Goal: Information Seeking & Learning: Learn about a topic

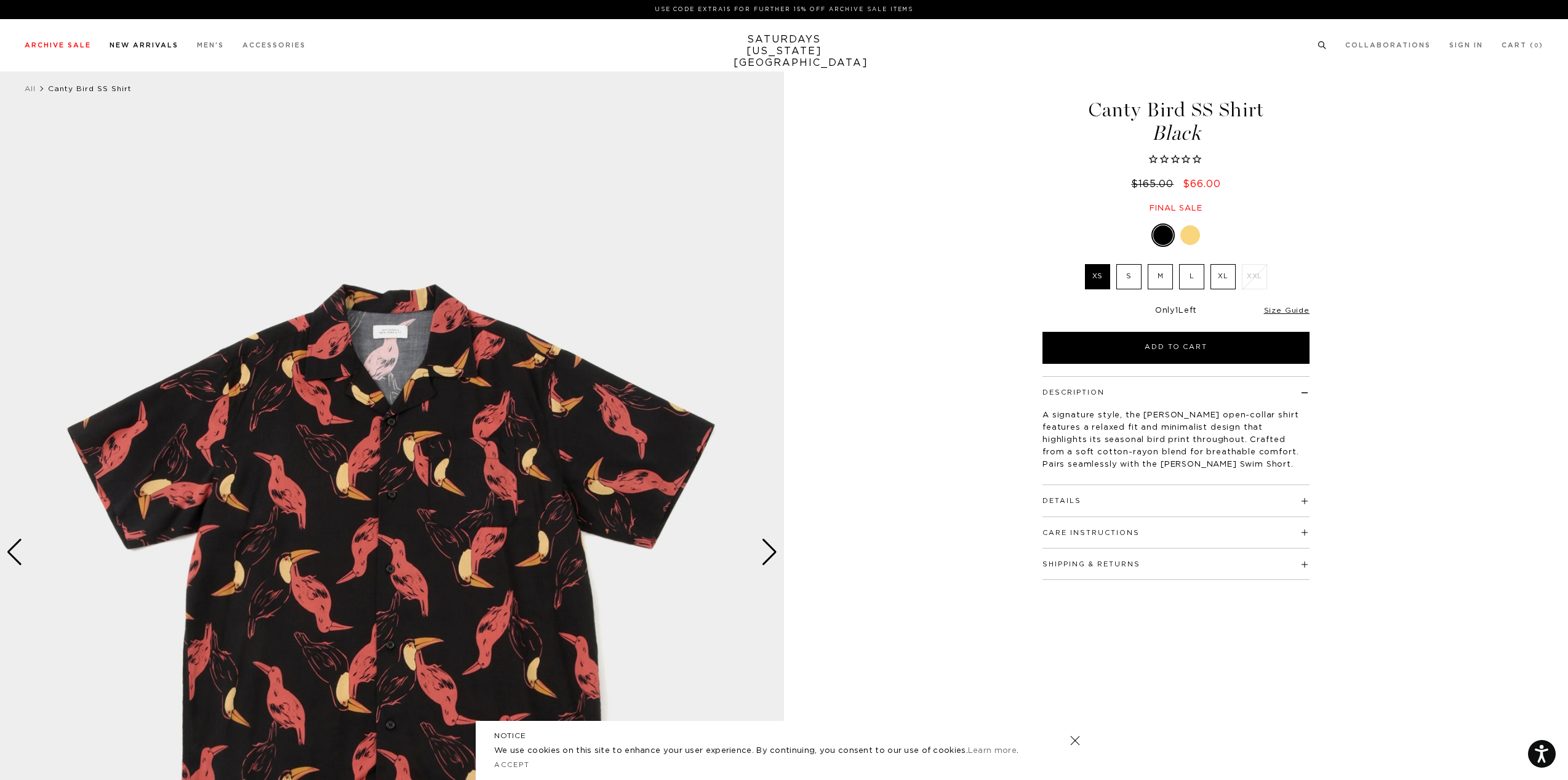
click at [130, 47] on link "New Arrivals" at bounding box center [143, 44] width 69 height 7
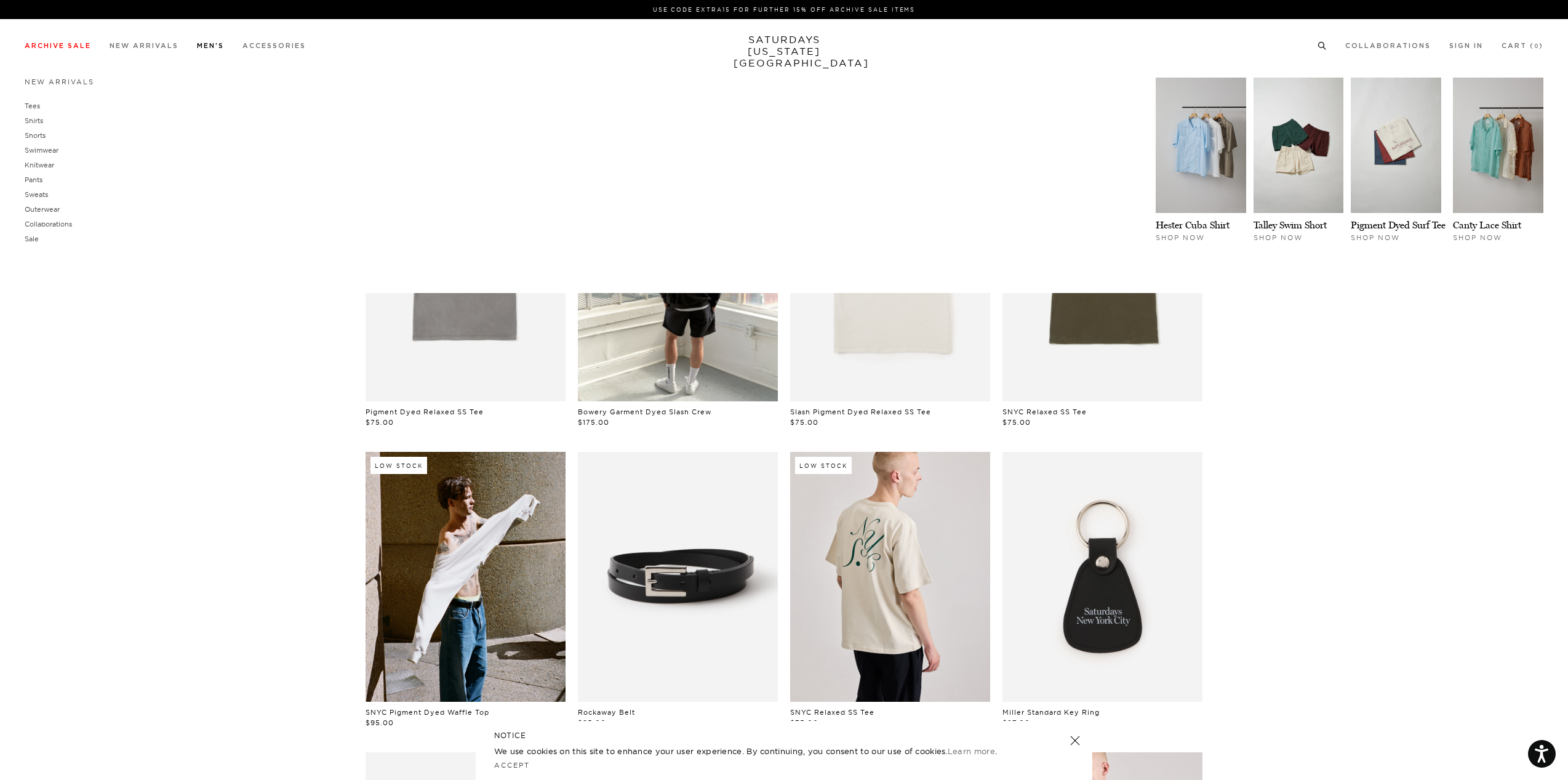
click at [215, 45] on link "Men's" at bounding box center [210, 45] width 27 height 7
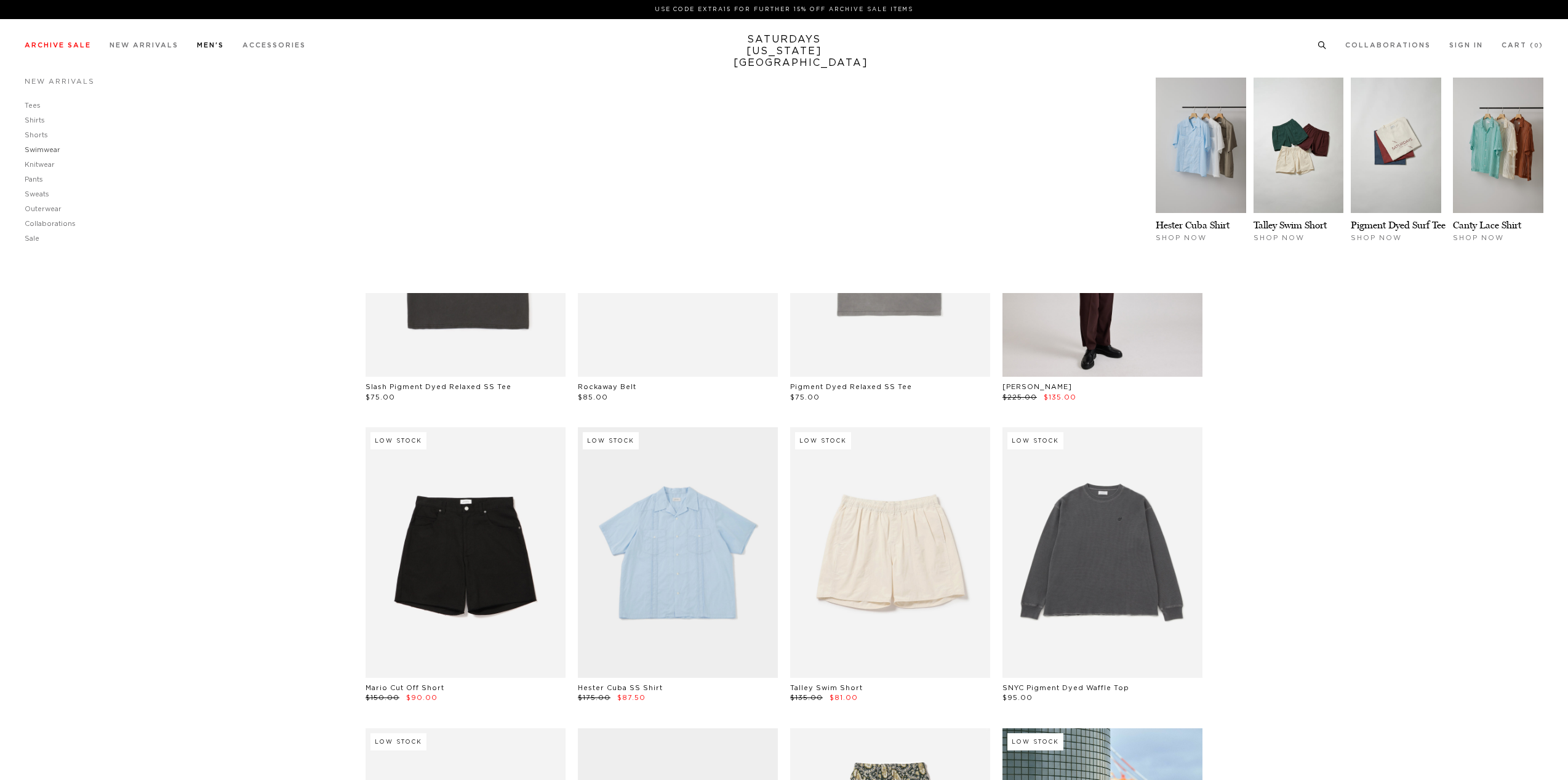
click at [46, 151] on link "Swimwear" at bounding box center [42, 149] width 36 height 7
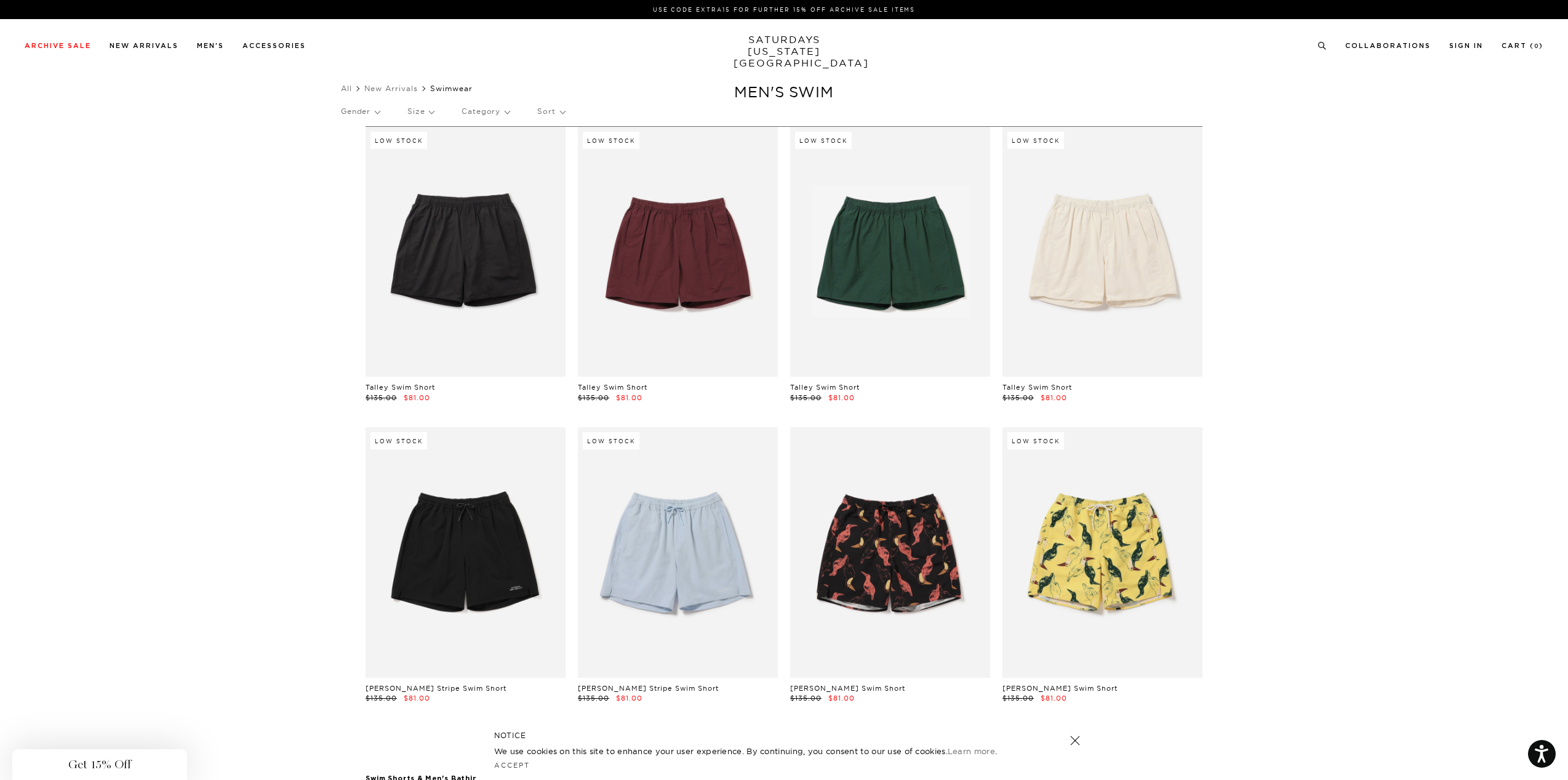
click at [1343, 540] on div "Close dialog Be the first to know. Subscribe to emails and receive 15% off your…" at bounding box center [784, 390] width 1568 height 780
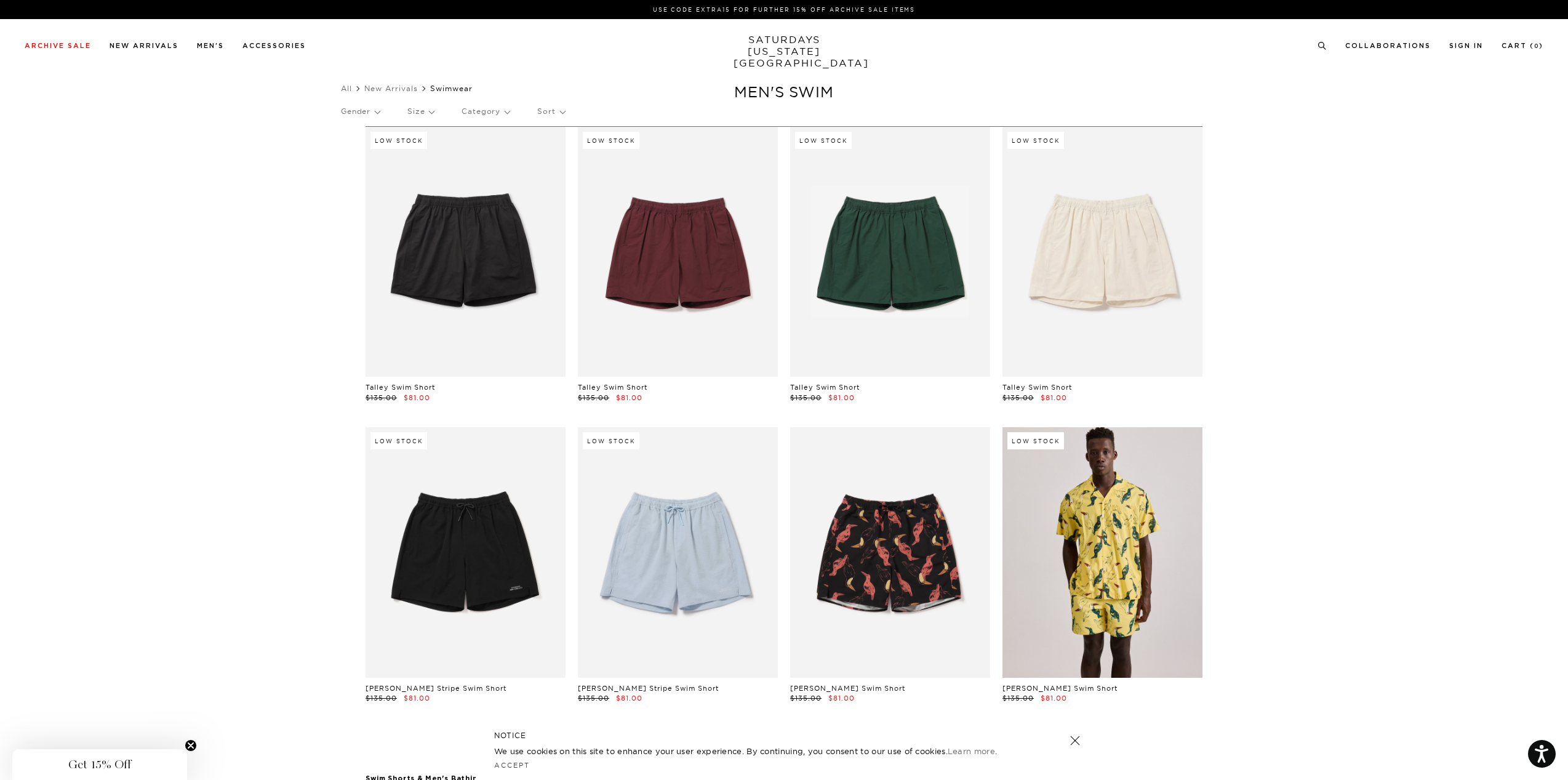
click at [1022, 554] on link at bounding box center [1102, 552] width 200 height 250
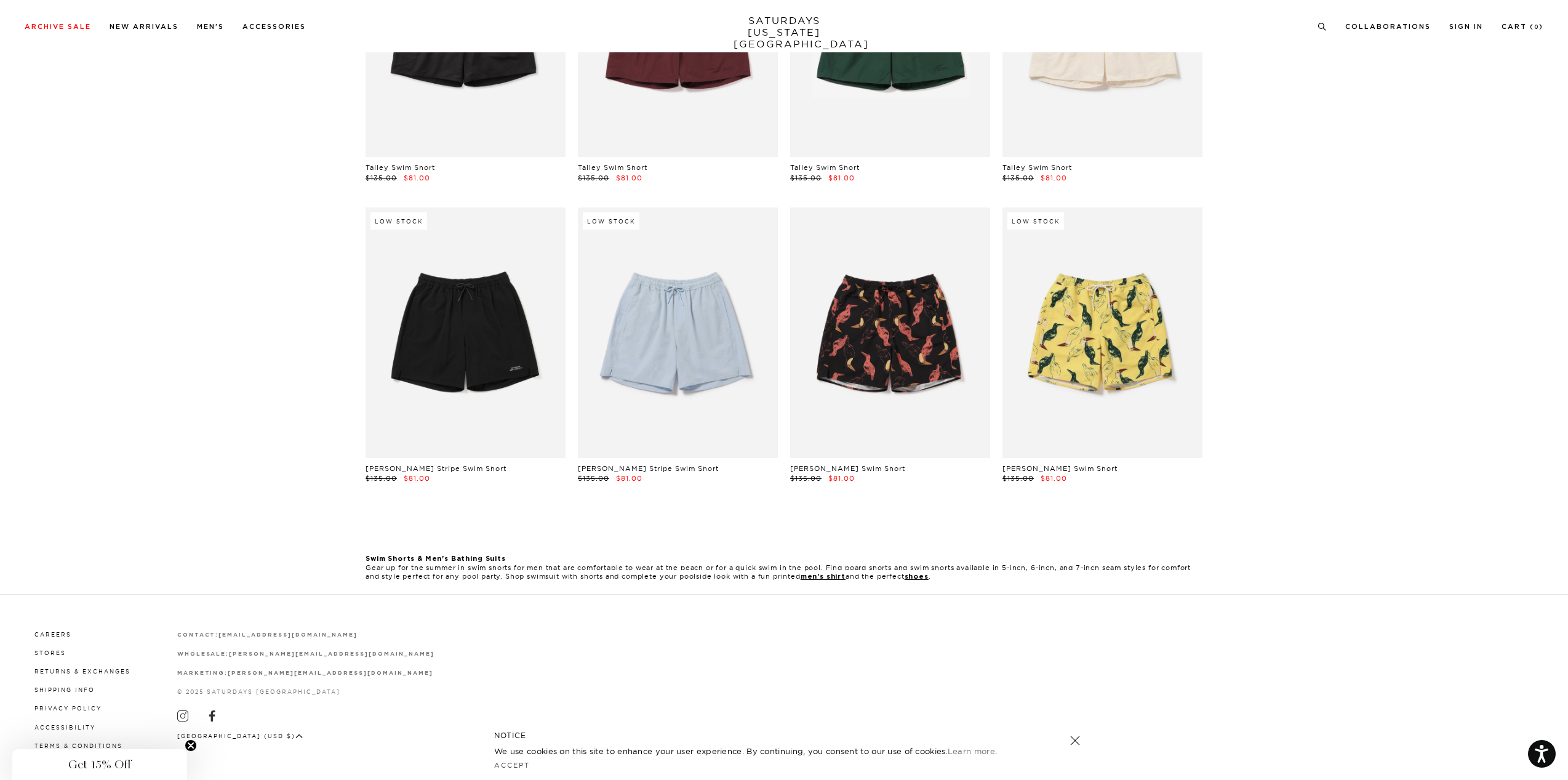
scroll to position [197, 0]
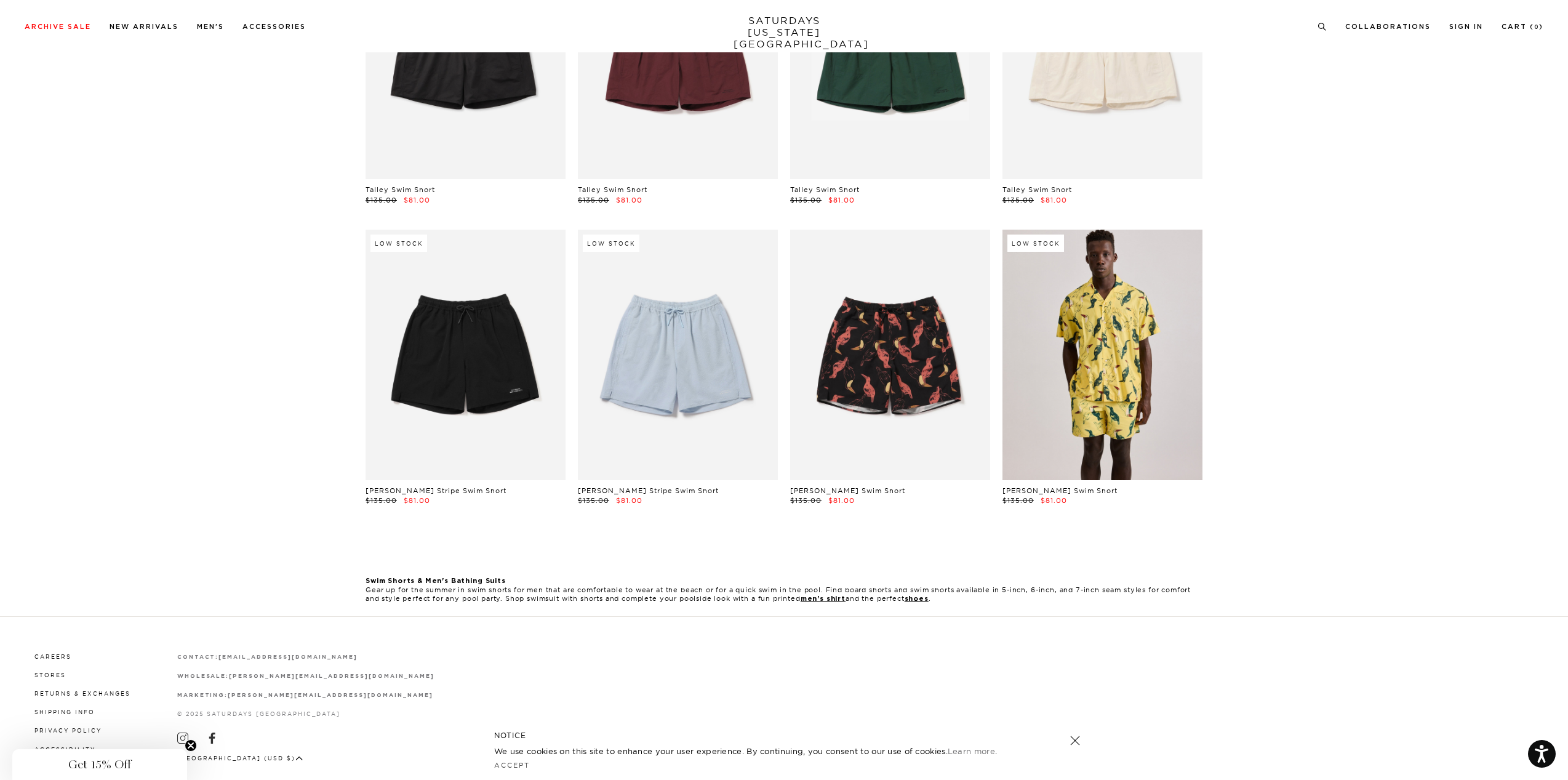
click at [1118, 432] on link at bounding box center [1102, 354] width 200 height 250
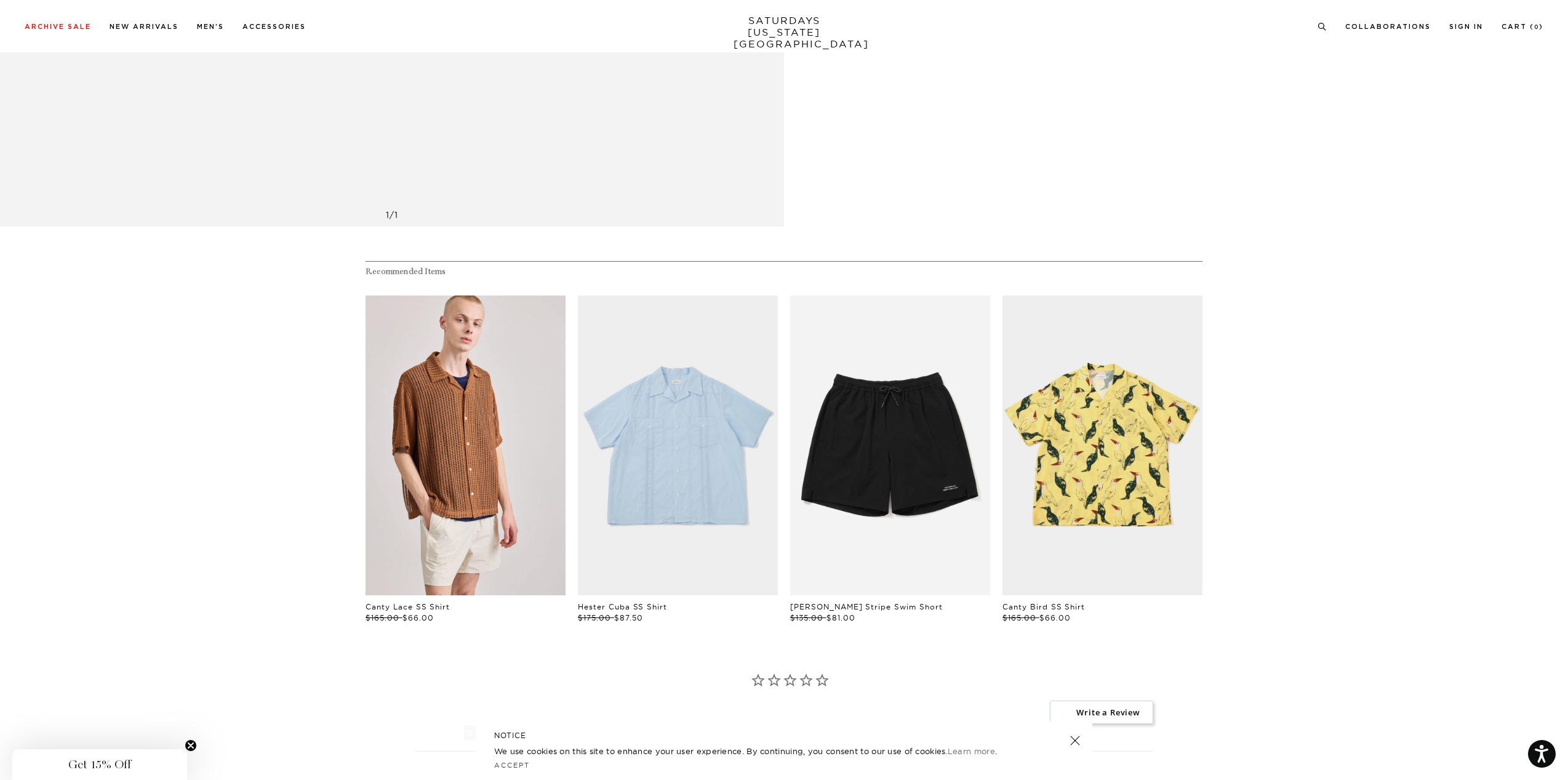
scroll to position [4044, 0]
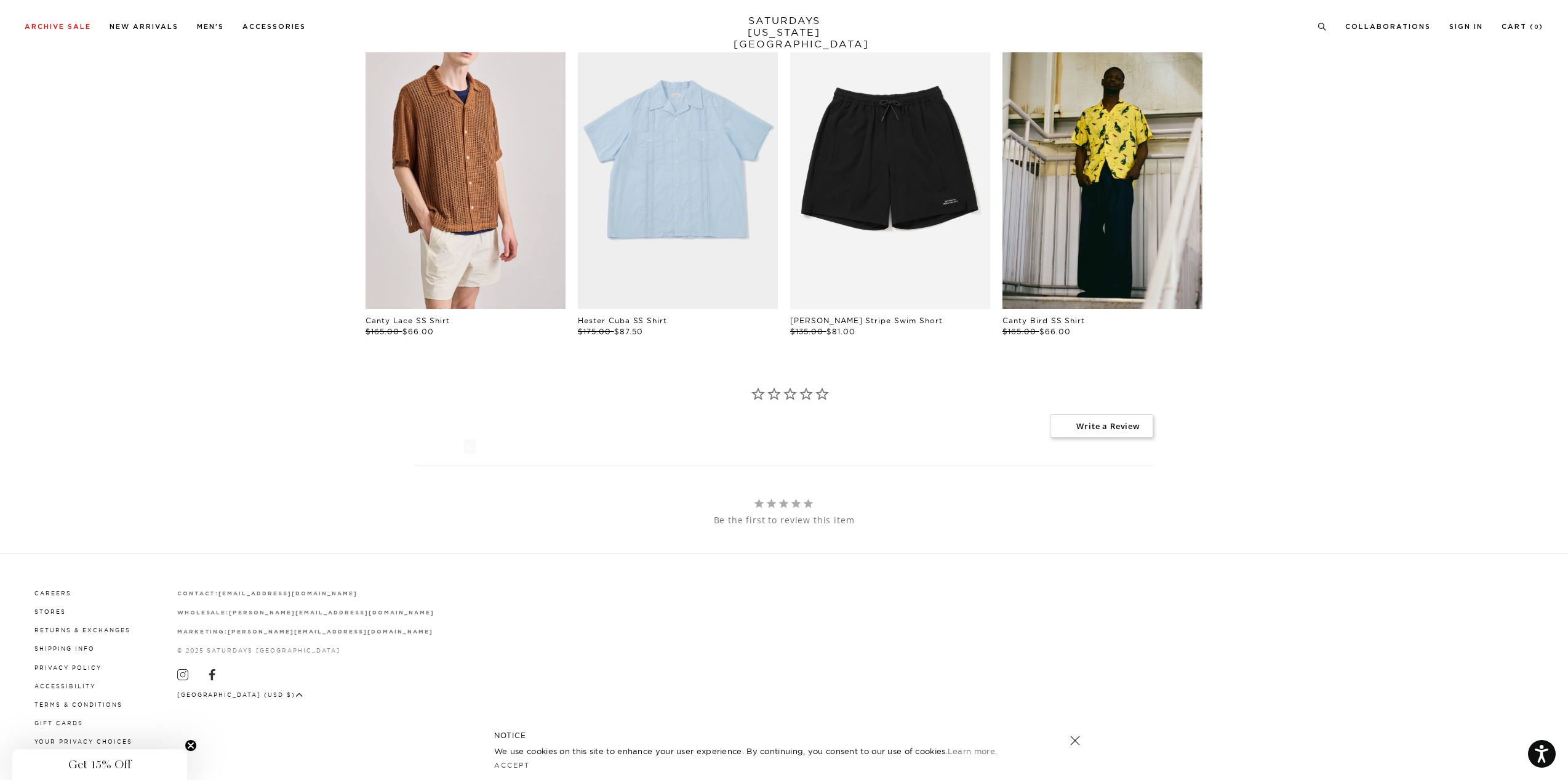
click at [1129, 205] on link "files/250512_SaturdaysNYC1568.jpg" at bounding box center [1102, 159] width 200 height 301
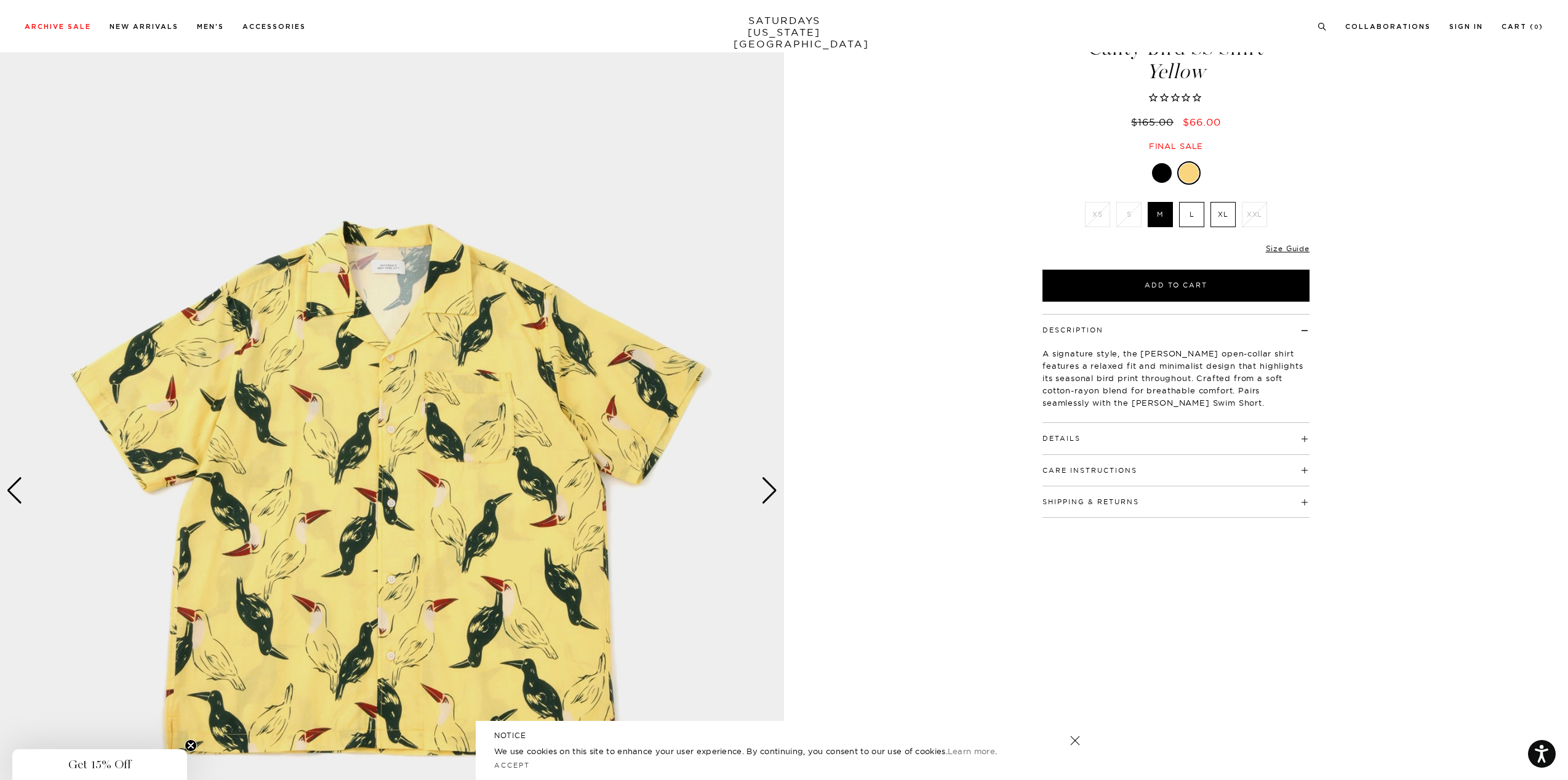
click at [1117, 428] on h4 "Details" at bounding box center [1176, 433] width 267 height 20
click at [770, 492] on div "Next slide" at bounding box center [769, 490] width 17 height 27
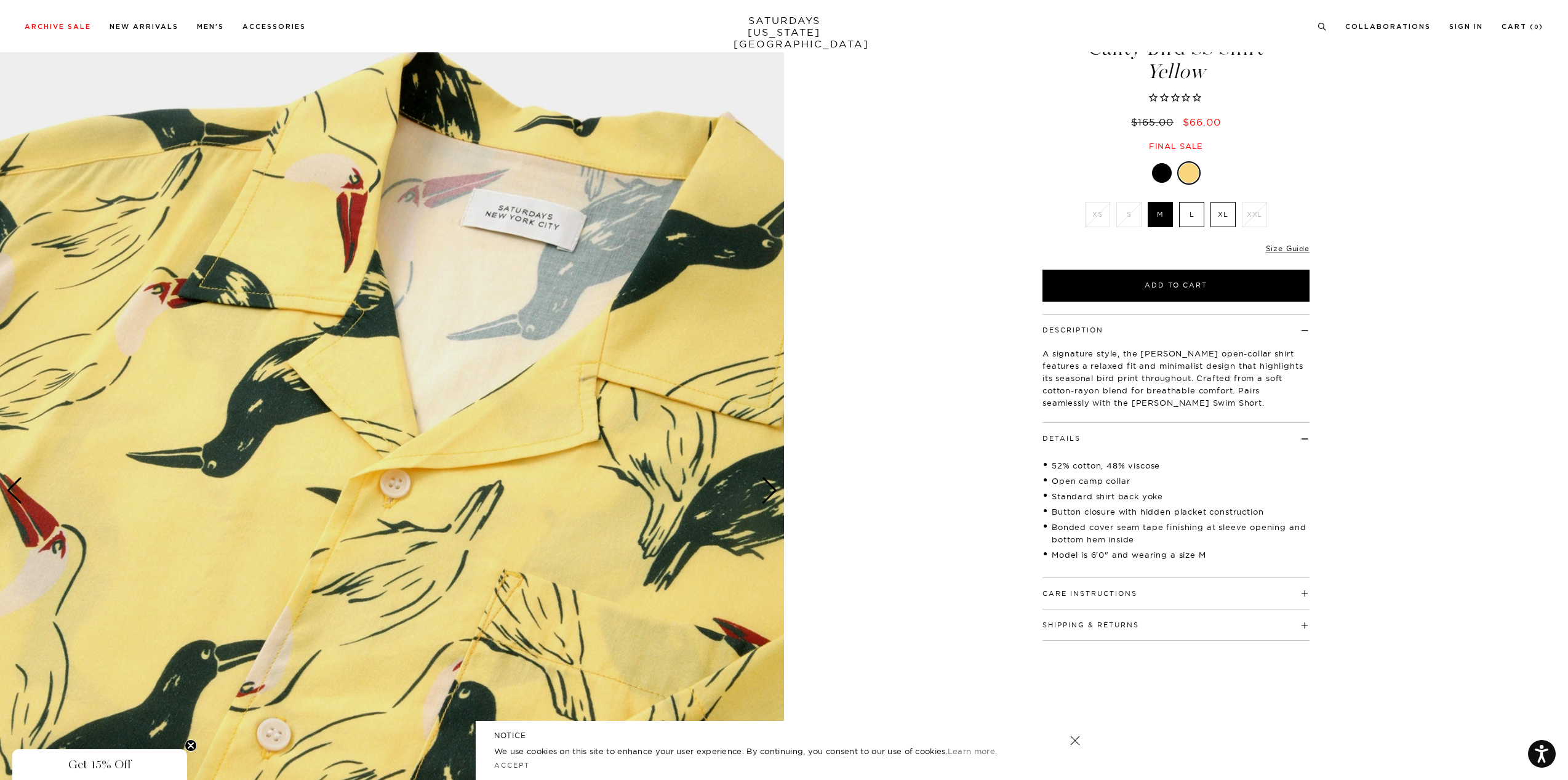
click at [770, 492] on div "Next slide" at bounding box center [769, 490] width 17 height 27
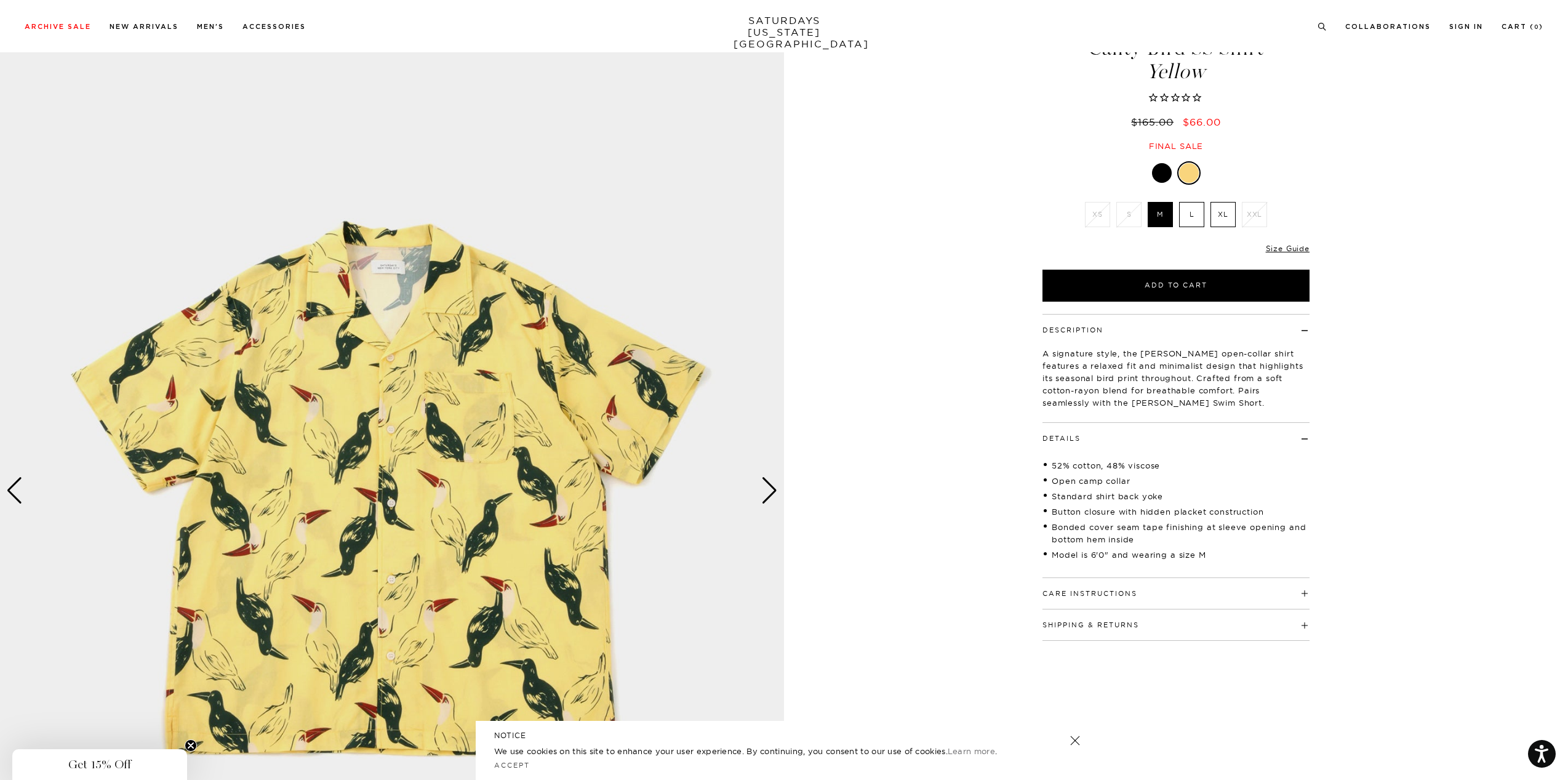
click at [770, 492] on div "Next slide" at bounding box center [769, 490] width 17 height 27
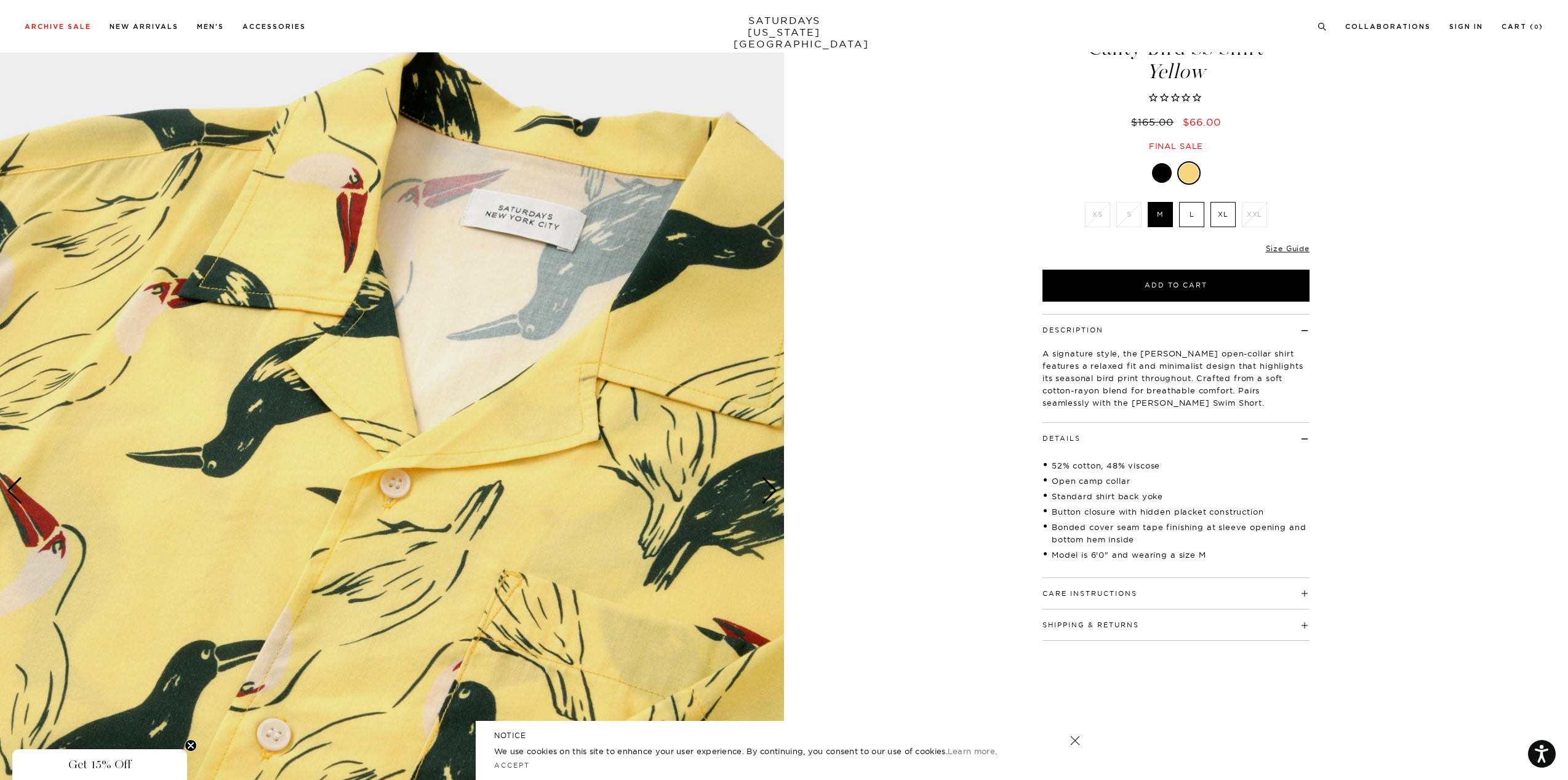
click at [769, 492] on div "Next slide" at bounding box center [769, 490] width 17 height 27
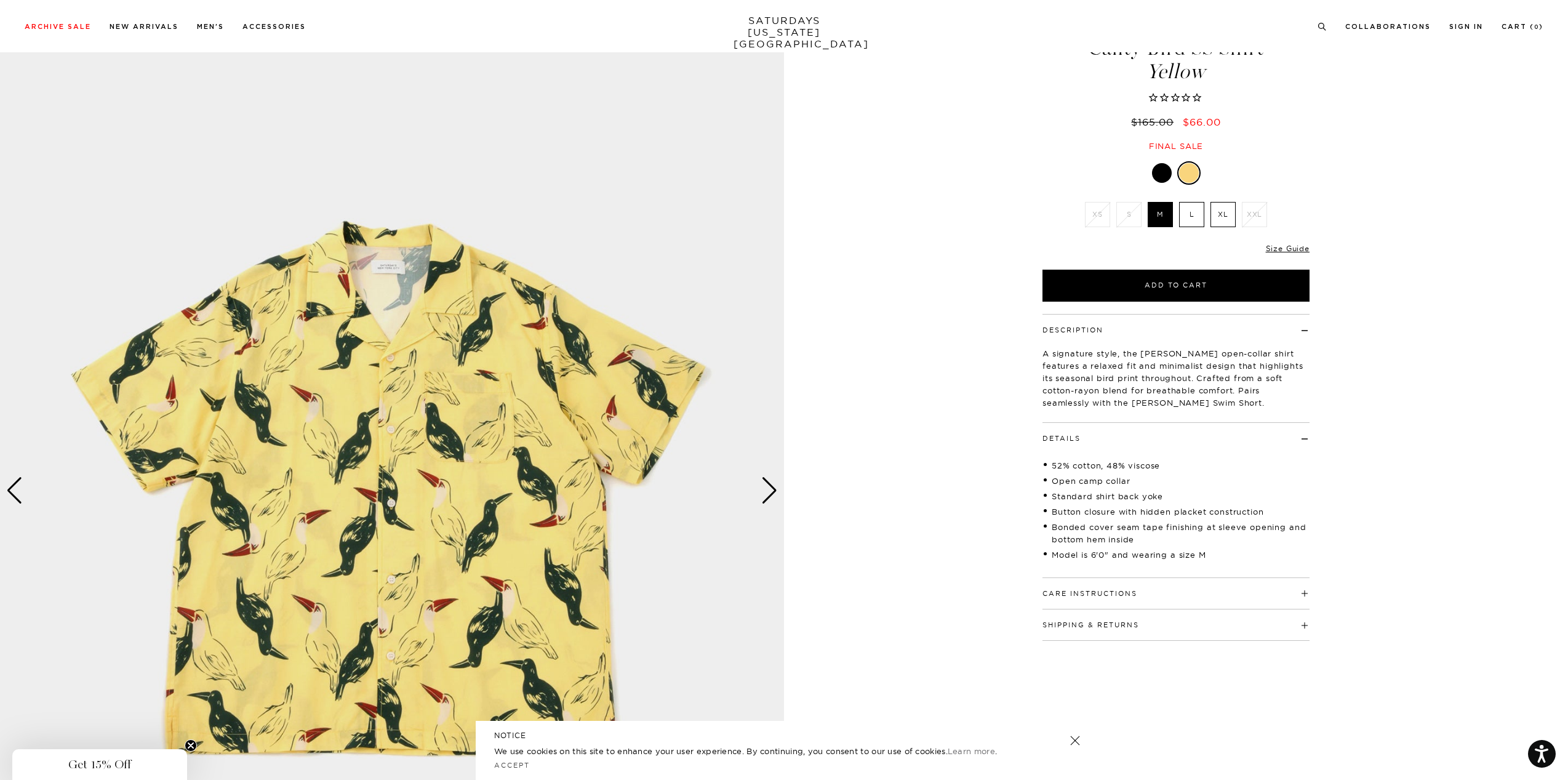
click at [769, 492] on div "Next slide" at bounding box center [769, 490] width 17 height 27
